Goal: Check status

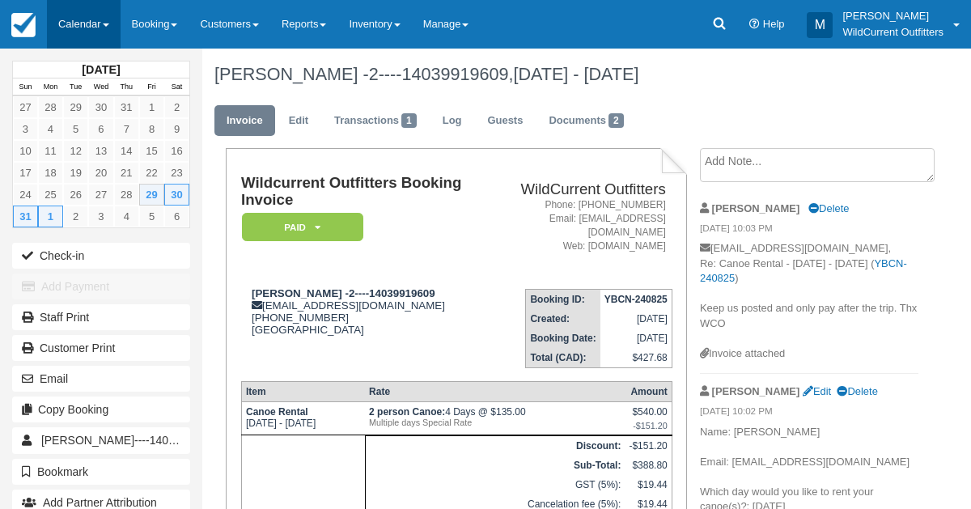
click at [62, 16] on link "Calendar" at bounding box center [84, 24] width 74 height 49
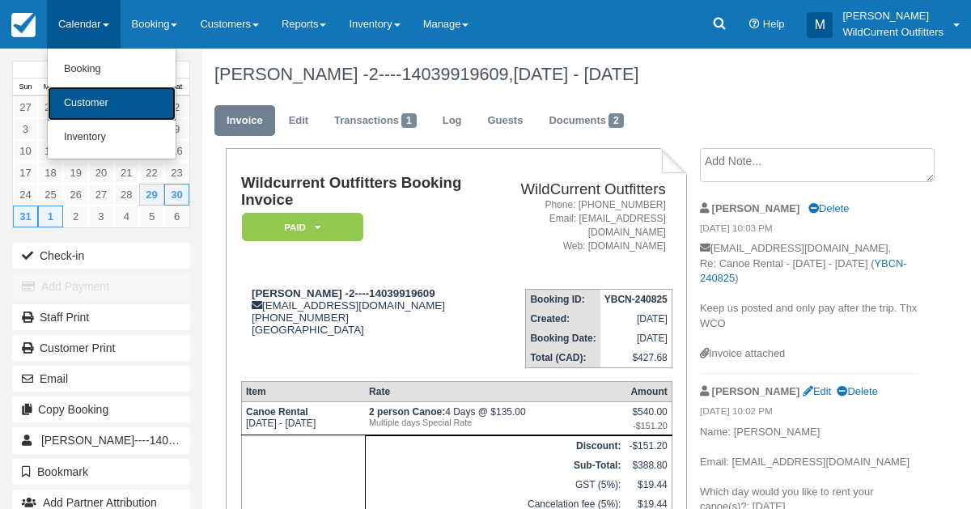
click at [85, 91] on link "Customer" at bounding box center [112, 104] width 128 height 34
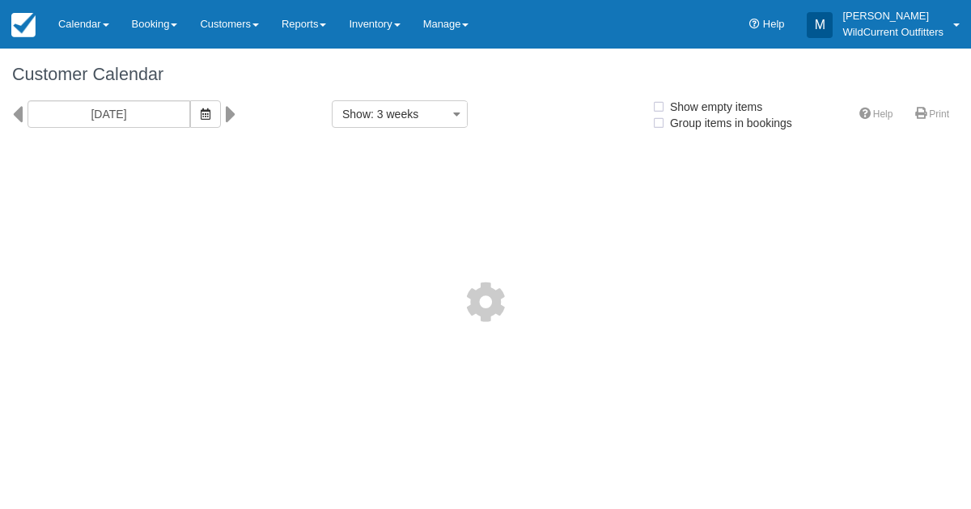
select select
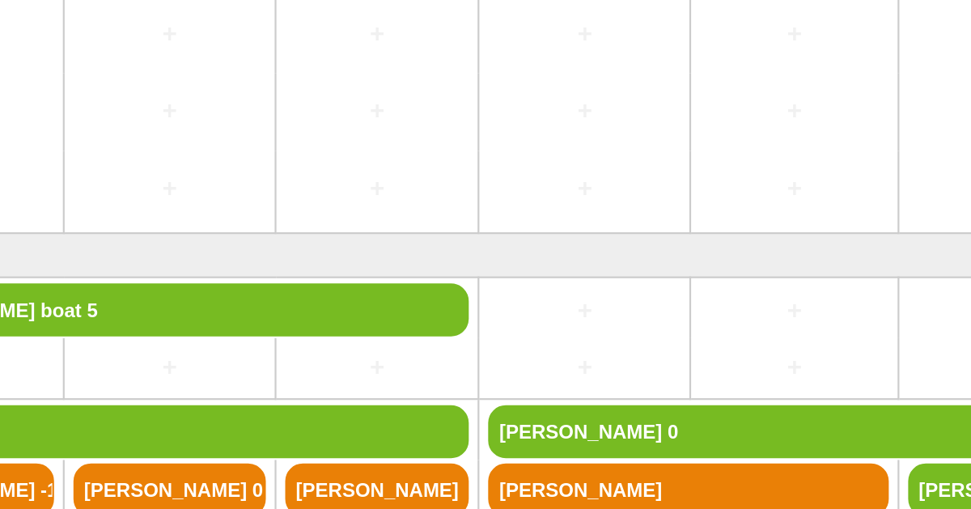
scroll to position [217, 0]
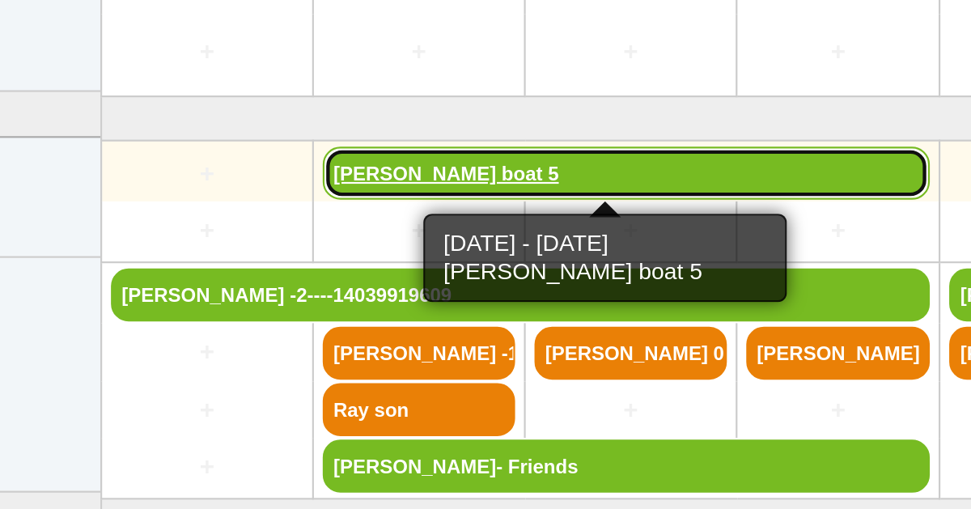
click at [318, 304] on link "[PERSON_NAME] boat 5" at bounding box center [431, 303] width 278 height 24
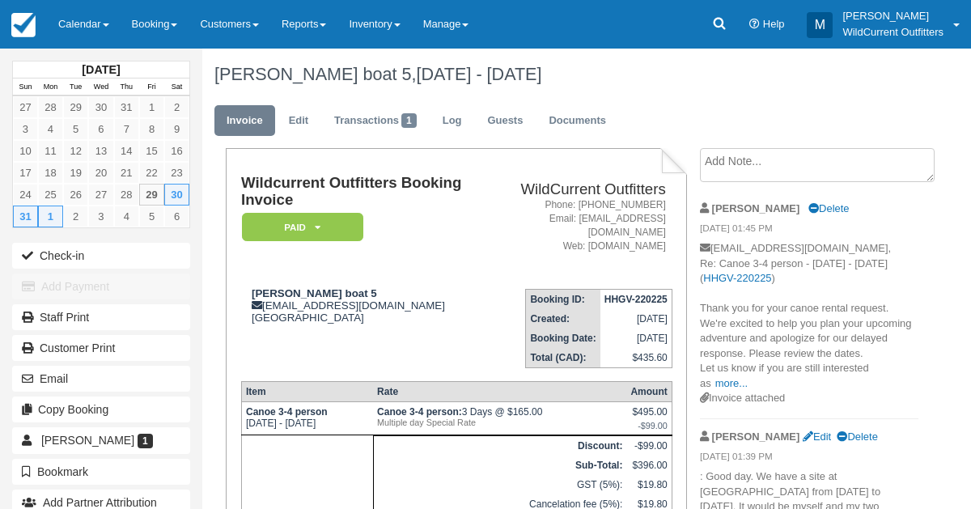
scroll to position [2, 0]
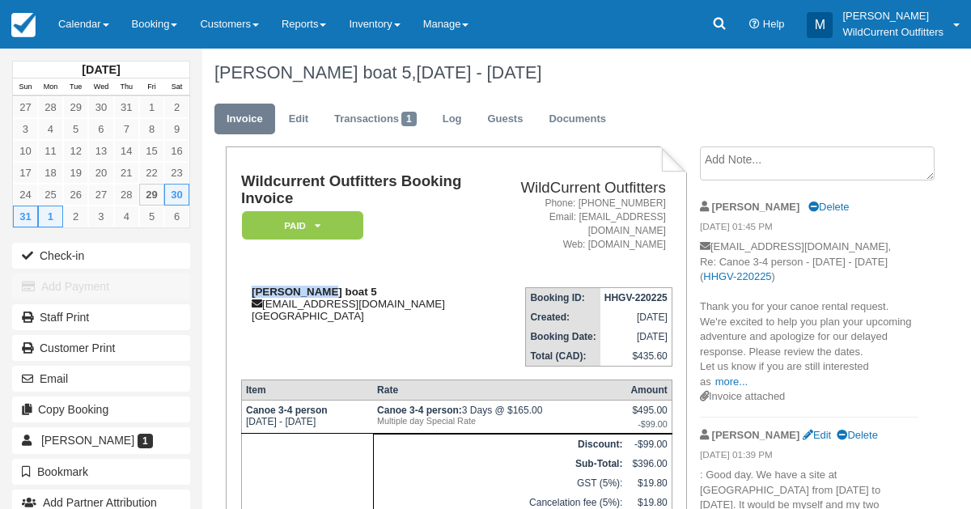
drag, startPoint x: 318, startPoint y: 292, endPoint x: 250, endPoint y: 290, distance: 68.0
click at [250, 290] on div "[PERSON_NAME] boat 5 [EMAIL_ADDRESS][DOMAIN_NAME] [GEOGRAPHIC_DATA]" at bounding box center [363, 304] width 244 height 36
copy strong "[PERSON_NAME]"
click at [72, 16] on link "Calendar" at bounding box center [84, 24] width 74 height 49
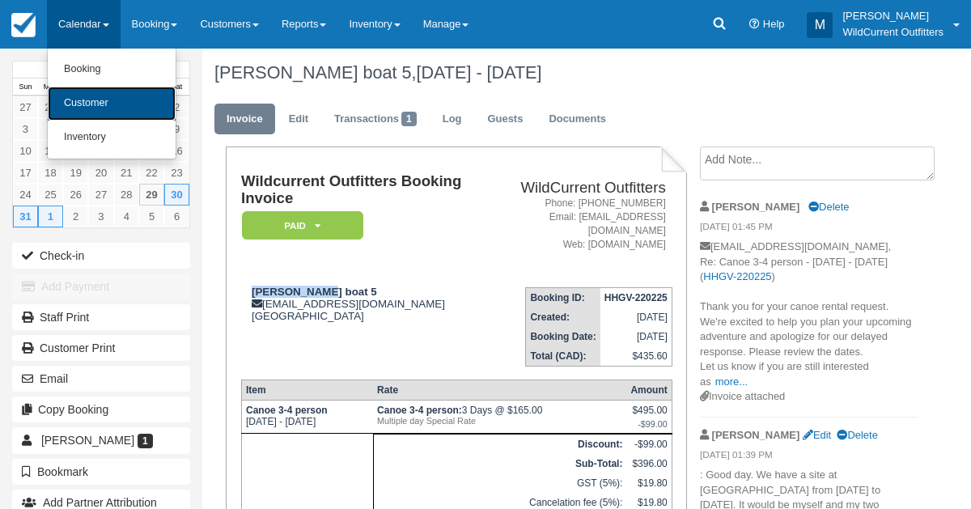
click at [83, 102] on link "Customer" at bounding box center [112, 104] width 128 height 34
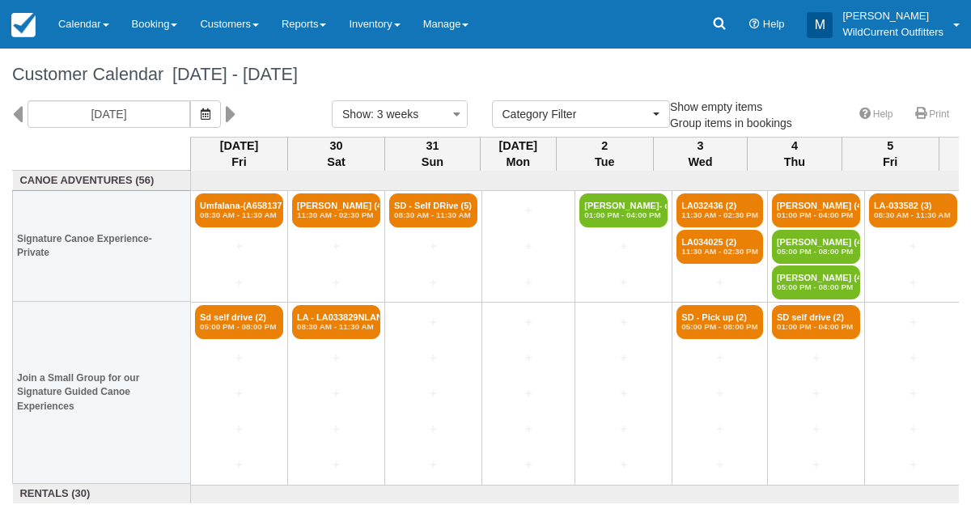
select select
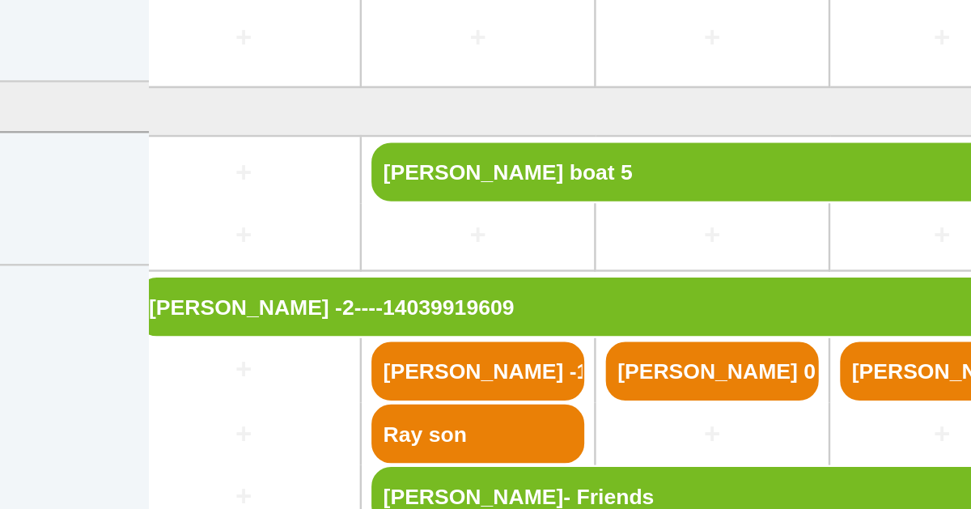
scroll to position [217, 13]
